Goal: Transaction & Acquisition: Purchase product/service

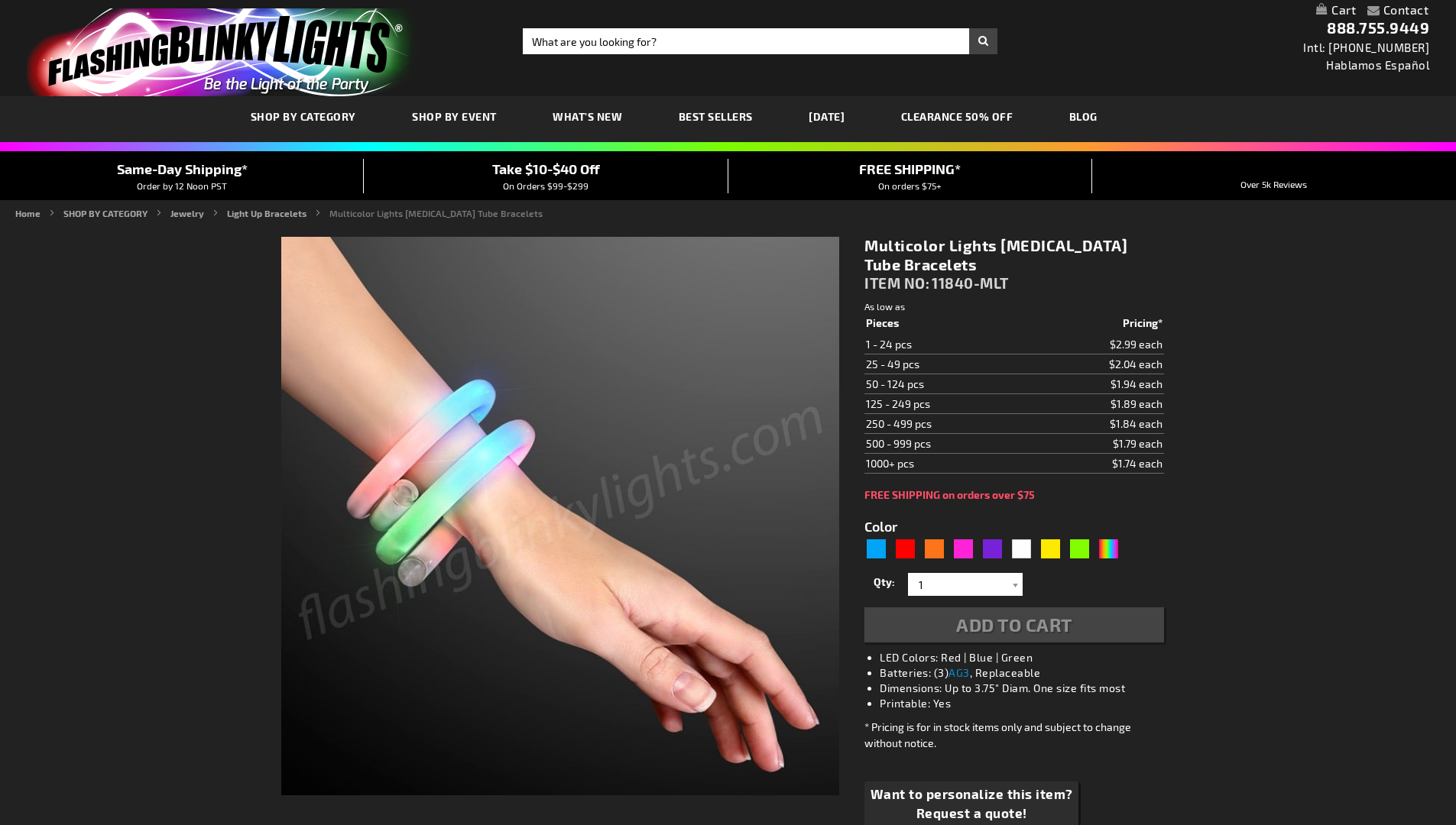
type input "5659"
